Goal: Find specific page/section: Find specific page/section

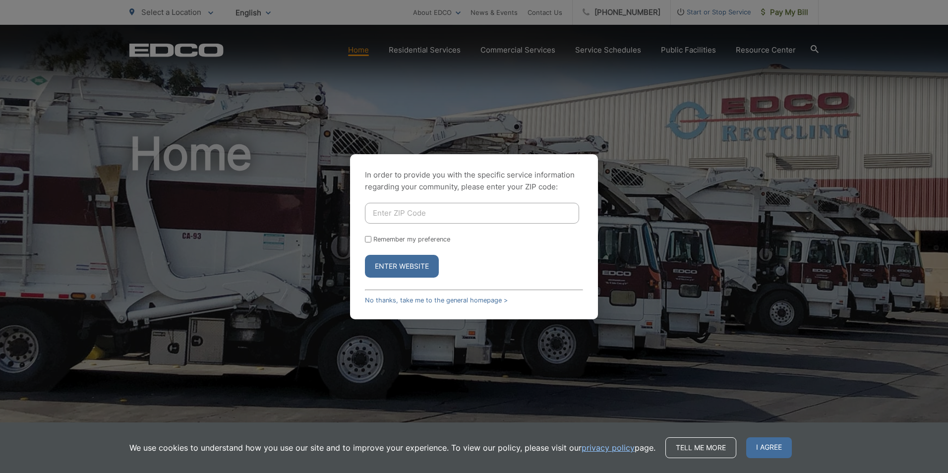
click at [402, 219] on input "Enter ZIP Code" at bounding box center [472, 213] width 214 height 21
type input "90007"
click at [393, 257] on button "Enter Website" at bounding box center [402, 266] width 74 height 23
click at [402, 207] on input "Enter ZIP Code" at bounding box center [472, 213] width 214 height 21
type input "92647"
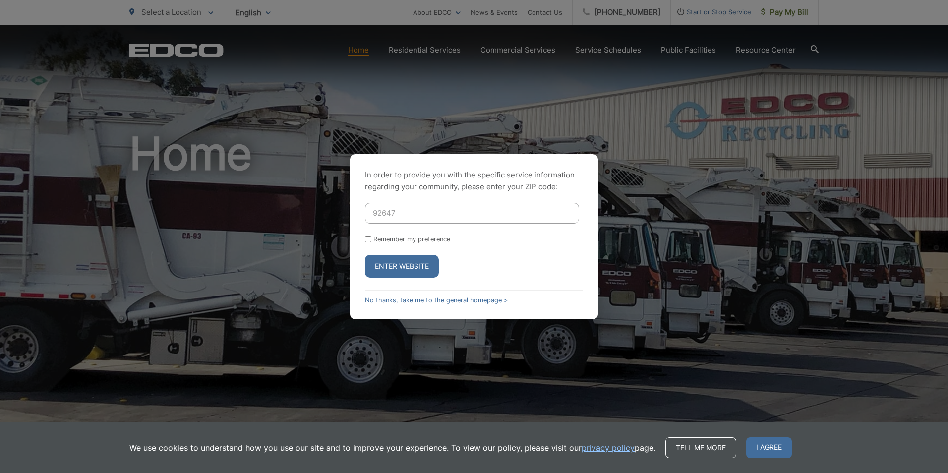
click at [386, 267] on button "Enter Website" at bounding box center [402, 266] width 74 height 23
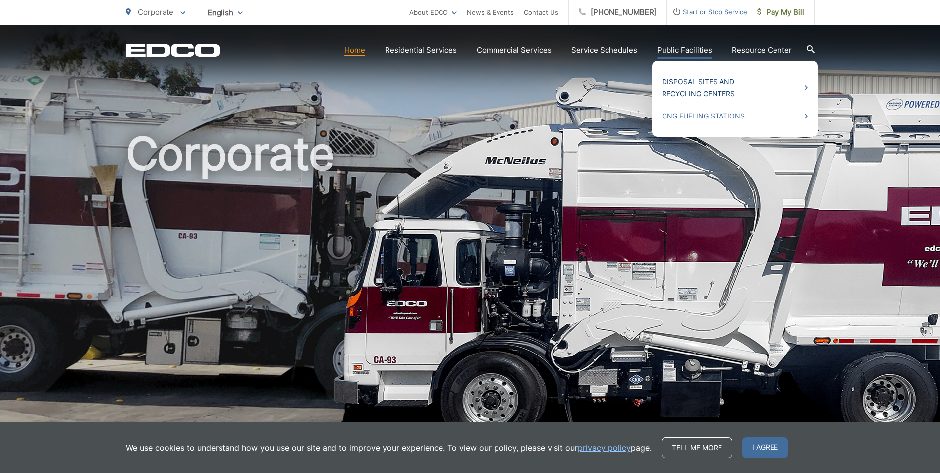
click at [679, 86] on link "Disposal Sites and Recycling Centers" at bounding box center [735, 88] width 146 height 24
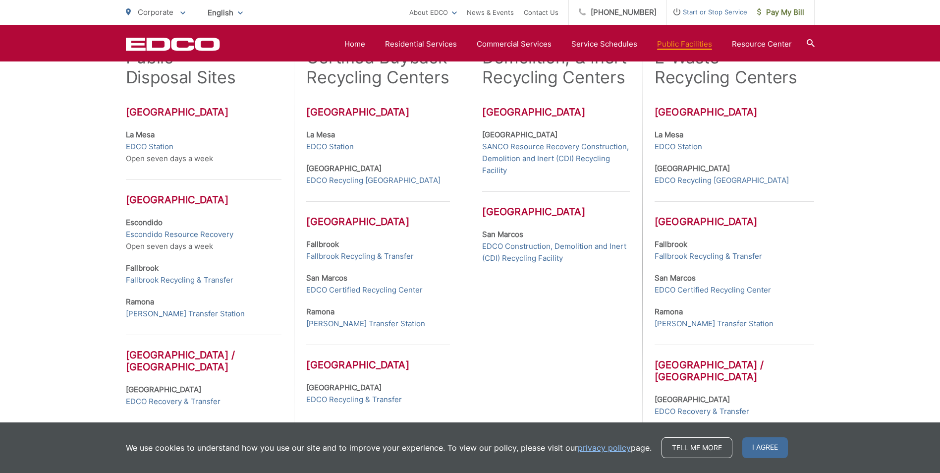
scroll to position [262, 0]
